Goal: Task Accomplishment & Management: Use online tool/utility

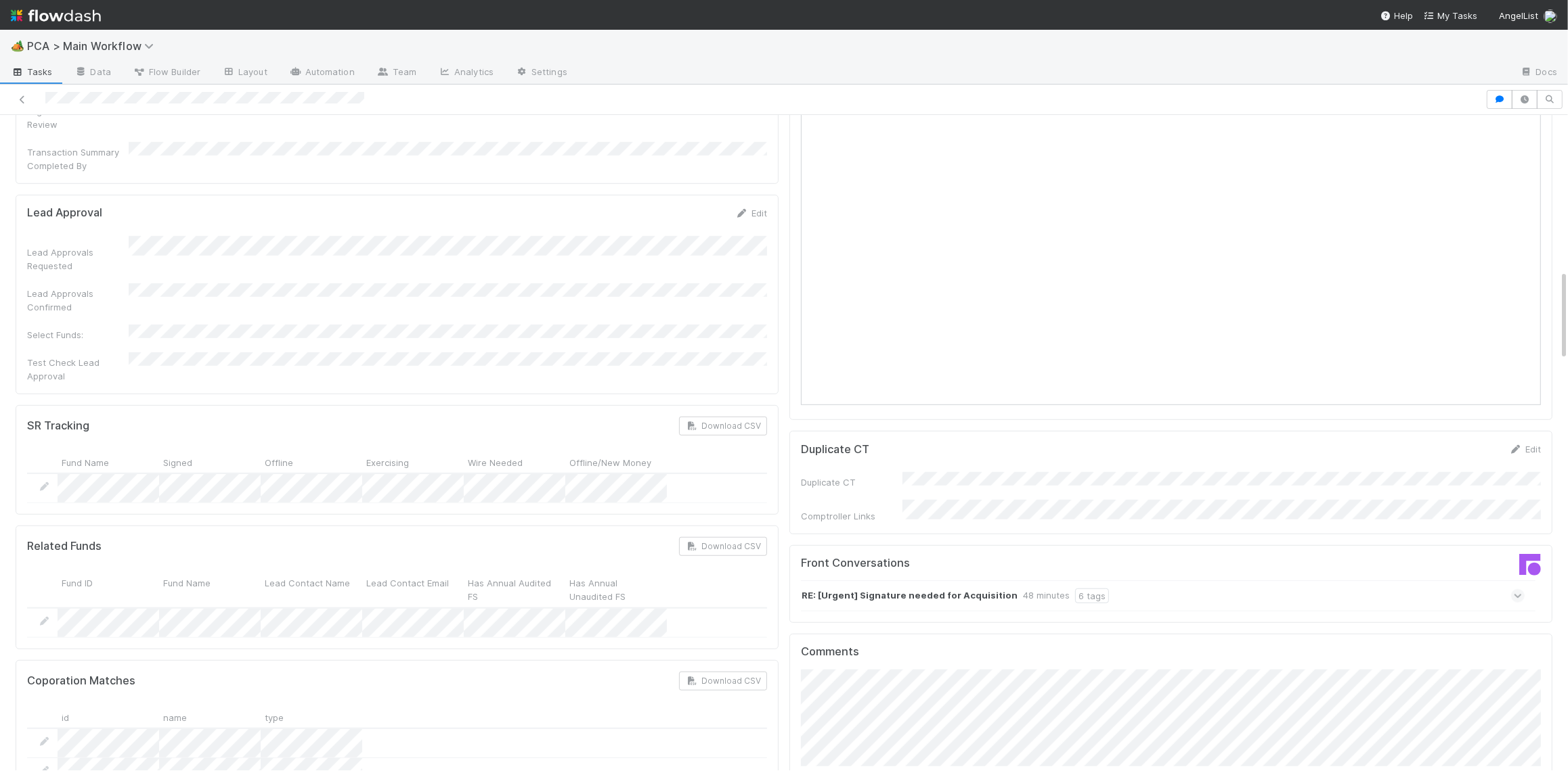
scroll to position [1155, 0]
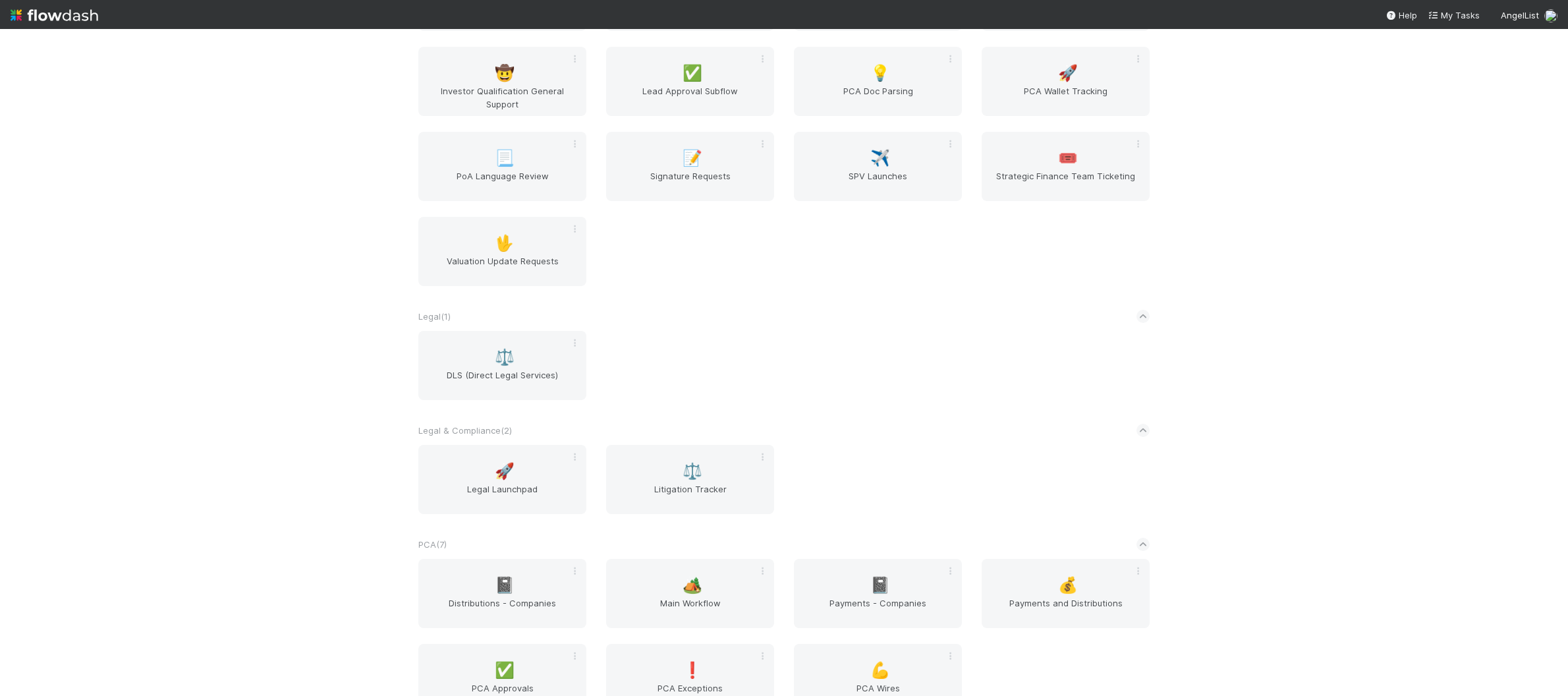
scroll to position [1874, 0]
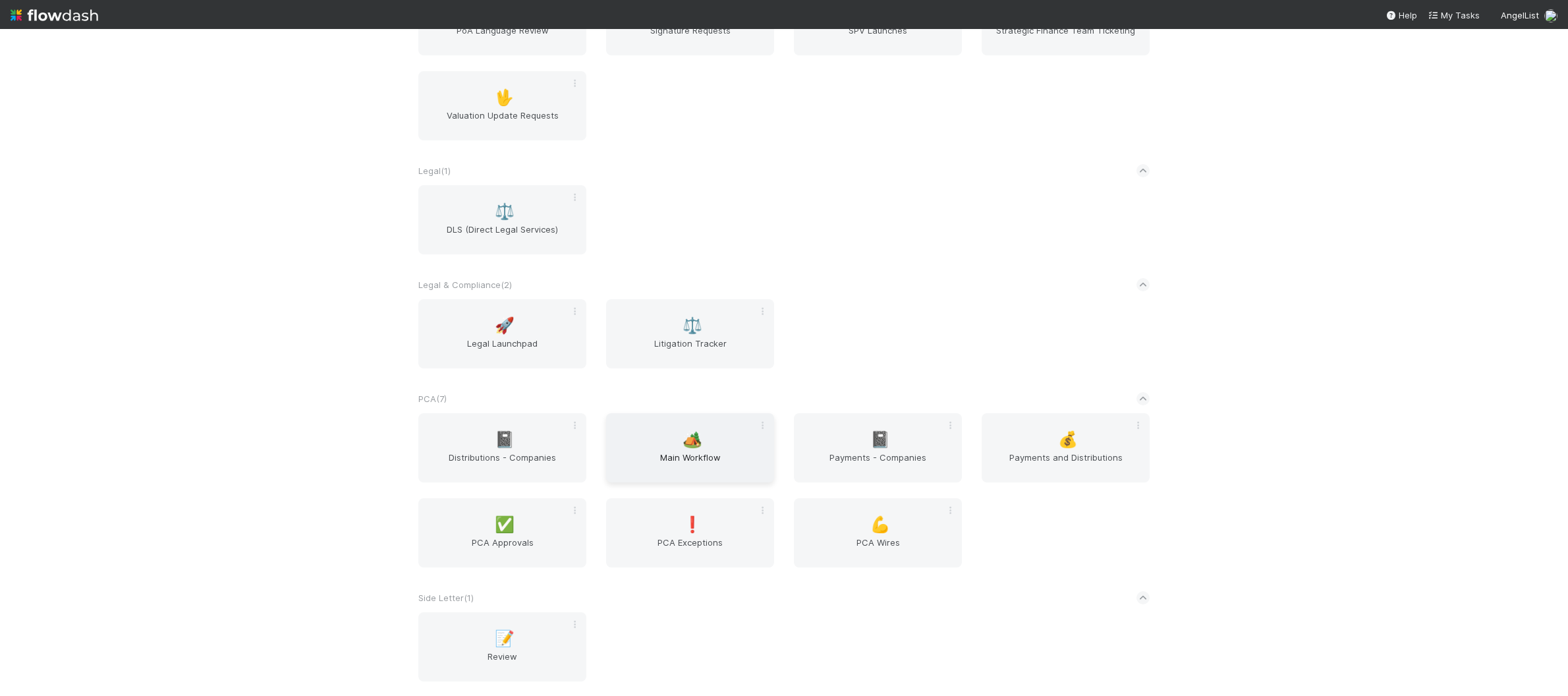
click at [697, 432] on span "🏕️" at bounding box center [692, 439] width 20 height 17
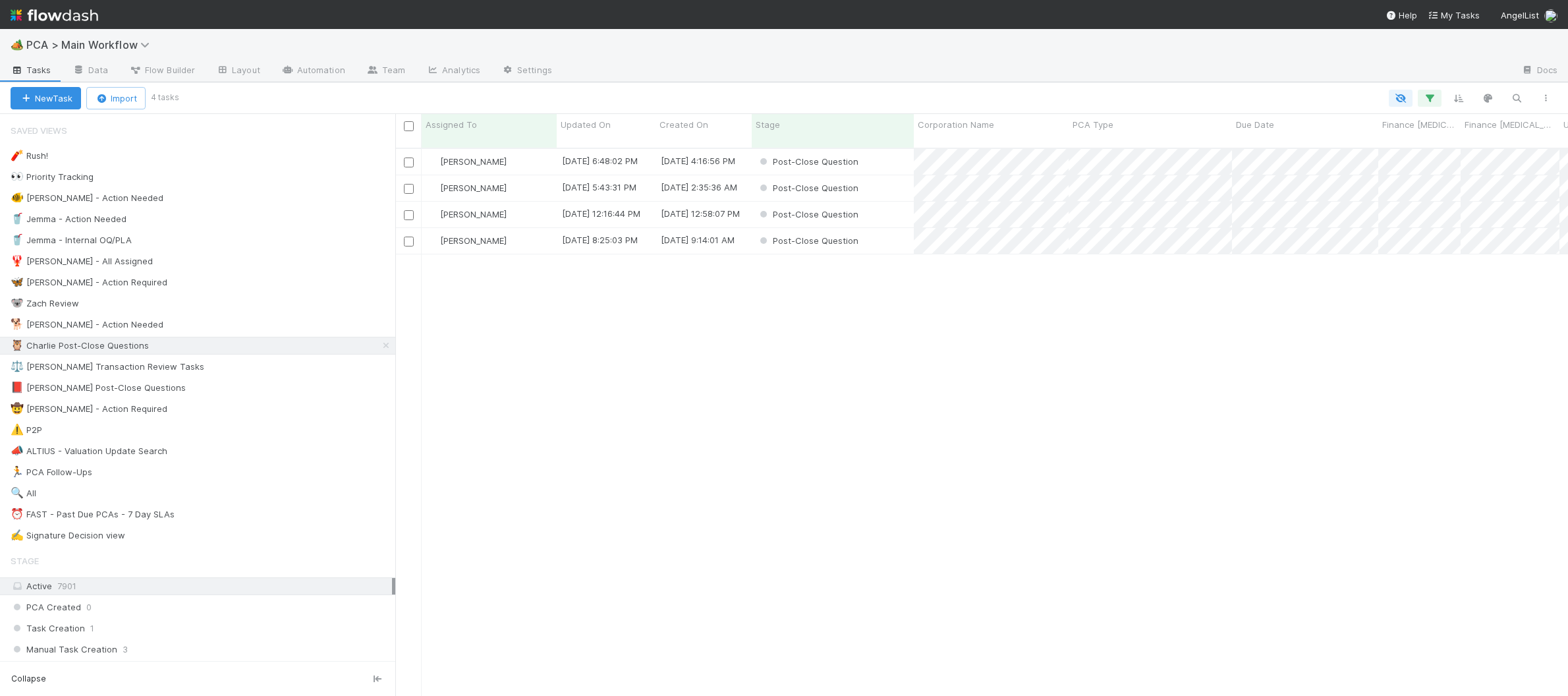
scroll to position [558, 1173]
